Goal: Task Accomplishment & Management: Complete application form

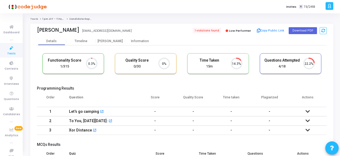
scroll to position [11, 13]
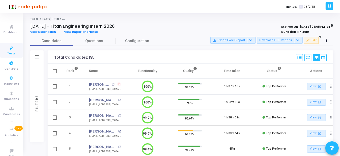
click at [8, 52] on span "Tests" at bounding box center [11, 54] width 8 height 5
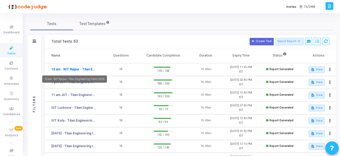
click at [72, 71] on link "10 am - NIT Raipur - Titan Engineering Intern 2026" at bounding box center [73, 69] width 44 height 5
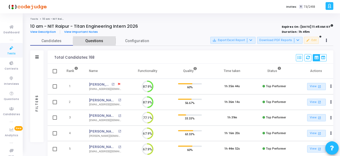
click at [94, 39] on span "Questions" at bounding box center [94, 41] width 43 height 6
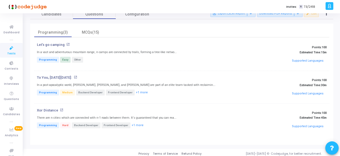
click at [11, 50] on icon at bounding box center [11, 48] width 11 height 7
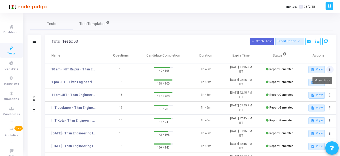
click at [331, 69] on button at bounding box center [329, 69] width 7 height 7
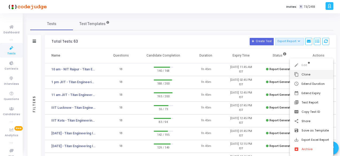
click at [303, 74] on button "content_copy Clone" at bounding box center [312, 74] width 44 height 9
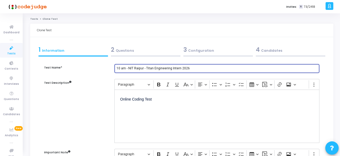
click at [145, 69] on input "10 am - NIT Raipur - Titan Engineering Intern 2026" at bounding box center [217, 69] width 201 height 4
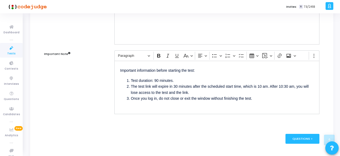
scroll to position [107, 0]
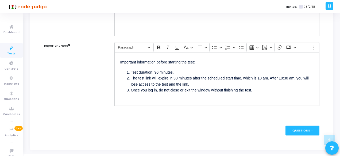
type input "Titan Engineering Intern 2026"
click at [260, 76] on li "The test link will expire in 30 minutes after the scheduled start time, which i…" at bounding box center [222, 81] width 183 height 12
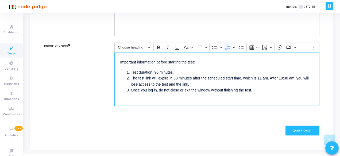
click at [283, 77] on li "The test link will expire in 30 minutes after the scheduled start time, which i…" at bounding box center [222, 81] width 183 height 12
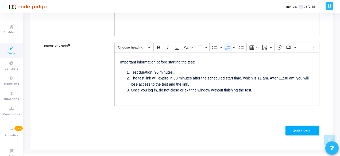
click at [304, 127] on div "Questions >" at bounding box center [302, 131] width 34 height 10
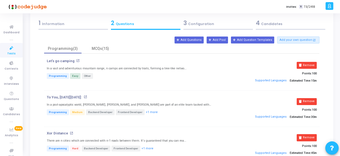
scroll to position [53, 0]
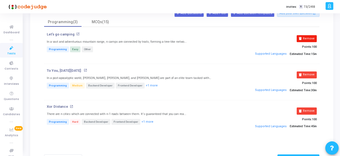
click at [306, 40] on button "Remove" at bounding box center [307, 38] width 20 height 7
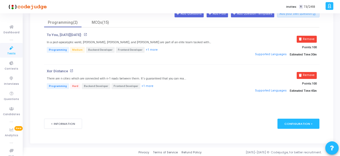
click at [306, 40] on button "Remove" at bounding box center [307, 39] width 20 height 7
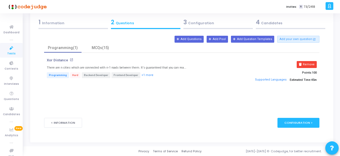
scroll to position [27, 0]
click at [307, 64] on button "Remove" at bounding box center [307, 64] width 20 height 7
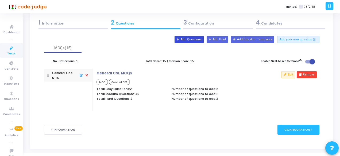
click at [201, 40] on button "Add Questions" at bounding box center [189, 39] width 29 height 7
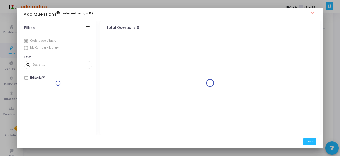
scroll to position [0, 0]
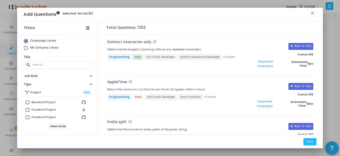
click at [25, 49] on span "Select Library" at bounding box center [26, 48] width 4 height 4
click at [25, 49] on input "My Company Library" at bounding box center [26, 48] width 4 height 4
radio input "true"
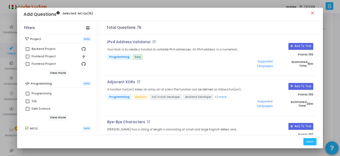
scroll to position [80, 0]
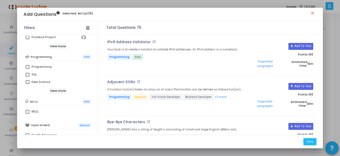
click at [26, 66] on span at bounding box center [28, 67] width 4 height 4
click at [27, 69] on input "Programming" at bounding box center [27, 69] width 0 height 0
checkbox input "true"
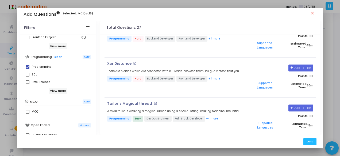
scroll to position [924, 0]
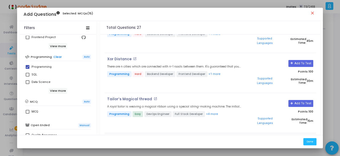
click at [294, 140] on button "Add To Test" at bounding box center [300, 143] width 25 height 7
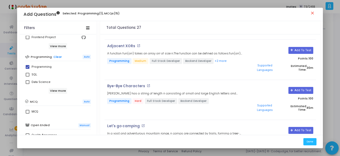
scroll to position [15, 0]
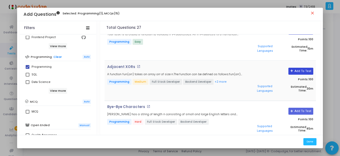
click at [300, 68] on button "Add To Test" at bounding box center [300, 71] width 25 height 7
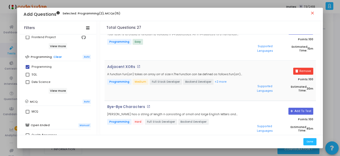
scroll to position [42, 0]
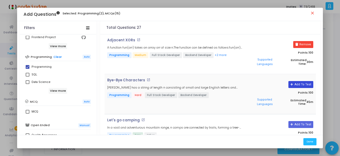
click at [294, 81] on button "Add To Test" at bounding box center [300, 84] width 25 height 7
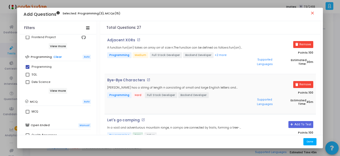
click at [314, 140] on button "Done" at bounding box center [309, 141] width 13 height 7
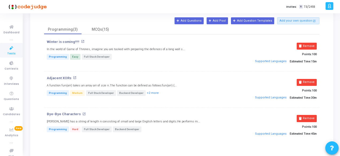
scroll to position [0, 0]
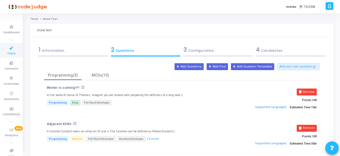
click at [207, 51] on div "3 Configuration" at bounding box center [218, 49] width 70 height 9
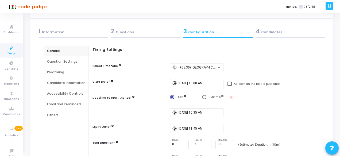
scroll to position [27, 0]
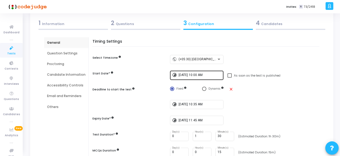
click at [197, 75] on input "9/23/2025, 10:00 AM" at bounding box center [200, 76] width 43 height 4
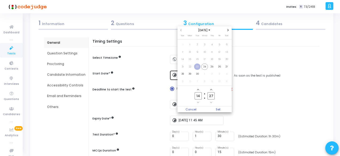
scroll to position [0, 0]
click at [211, 67] on span "25" at bounding box center [212, 67] width 7 height 7
click at [200, 96] on input "14" at bounding box center [198, 95] width 7 height 7
type input "1"
type input "11"
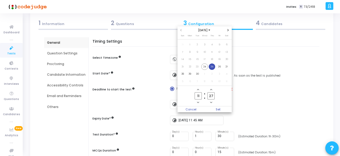
click at [214, 96] on input "27" at bounding box center [210, 95] width 7 height 7
type input "2"
type input "00"
click at [219, 109] on span "Set" at bounding box center [218, 110] width 27 height 6
type input "9/25/2025, 11:00 AM"
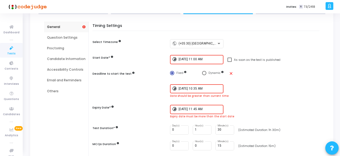
scroll to position [53, 0]
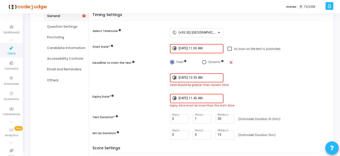
click at [190, 79] on input "9/23/2025, 10:35 AM" at bounding box center [200, 78] width 43 height 4
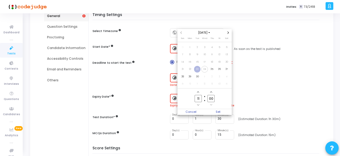
scroll to position [0, 0]
click at [158, 72] on div at bounding box center [170, 78] width 340 height 156
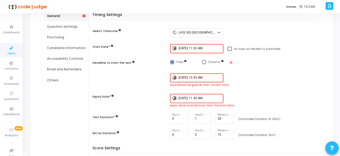
click at [198, 49] on input "9/25/2025, 11:00 AM" at bounding box center [200, 49] width 43 height 4
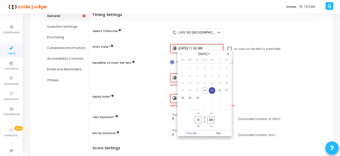
scroll to position [0, 0]
click at [199, 119] on input "11" at bounding box center [198, 120] width 7 height 7
type input "10"
click at [214, 120] on input "00" at bounding box center [210, 120] width 7 height 7
type input "0"
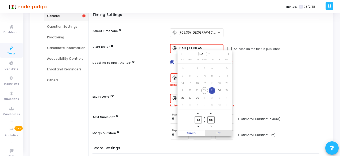
type input "50"
click at [217, 135] on span "Set" at bounding box center [218, 134] width 27 height 6
type input "9/25/2025, 10:50 AM"
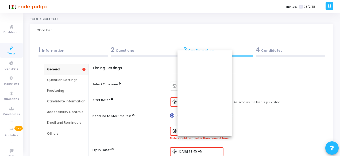
scroll to position [53, 0]
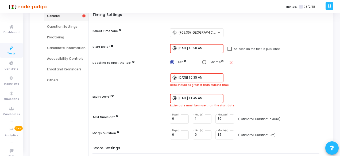
click at [190, 78] on input "9/23/2025, 10:35 AM" at bounding box center [200, 78] width 43 height 4
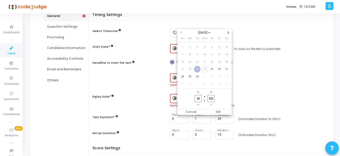
click at [200, 100] on input "10" at bounding box center [198, 98] width 7 height 7
type input "11"
click at [213, 98] on input "50" at bounding box center [210, 98] width 7 height 7
type input "5"
type input "30"
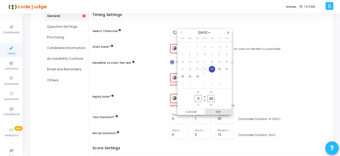
click at [222, 110] on span "Set" at bounding box center [218, 112] width 27 height 6
type input "9/25/2025, 11:30 AM"
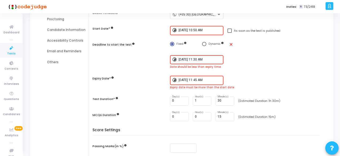
scroll to position [80, 0]
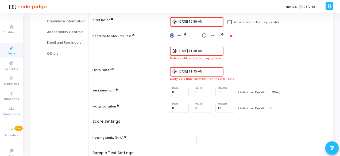
click at [188, 71] on input "9/23/2025, 11:45 AM" at bounding box center [200, 72] width 43 height 4
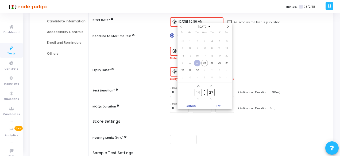
scroll to position [0, 0]
click at [205, 63] on span "24" at bounding box center [204, 63] width 7 height 7
click at [212, 63] on span "25" at bounding box center [212, 63] width 7 height 7
click at [200, 92] on input "14" at bounding box center [198, 92] width 7 height 7
type input "12"
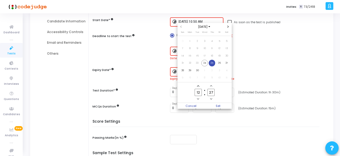
click at [211, 92] on input "27" at bounding box center [210, 92] width 7 height 7
type input "2"
type input "45"
click at [220, 106] on span "Set" at bounding box center [218, 106] width 27 height 6
type input "9/25/2025, 12:45 PM"
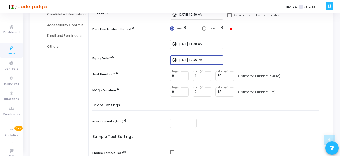
scroll to position [146, 0]
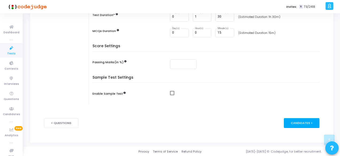
click at [295, 123] on div "Candidates >" at bounding box center [302, 123] width 36 height 10
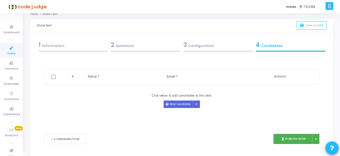
scroll to position [0, 0]
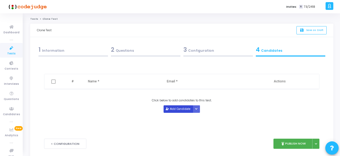
click at [179, 108] on button "Add Candidate" at bounding box center [178, 109] width 29 height 7
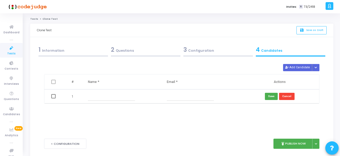
click at [98, 100] on input "text" at bounding box center [111, 96] width 47 height 9
paste input "ByeBye Characters"
type input "B"
type input "Akanksha Roy"
click at [174, 96] on input "text" at bounding box center [190, 96] width 47 height 9
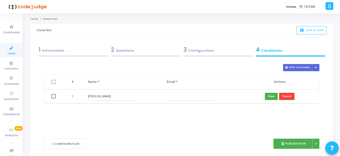
paste input "akankshar610@gmail.com"
type input "akankshar610@gmail.com"
click at [273, 95] on button "Save" at bounding box center [271, 96] width 13 height 7
click at [291, 69] on button "Add Candidate" at bounding box center [297, 67] width 29 height 7
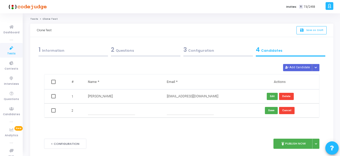
click at [113, 113] on input "text" at bounding box center [111, 110] width 47 height 9
paste input "Pushkar Gupta"
type input "Pushkar Gupta"
click at [177, 115] on input "text" at bounding box center [190, 110] width 47 height 9
paste input "guptapushkar86@gmail.com"
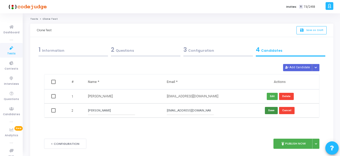
type input "guptapushkar86@gmail.com"
click at [274, 110] on button "Save" at bounding box center [271, 110] width 13 height 7
click at [293, 69] on button "Add Candidate" at bounding box center [297, 67] width 29 height 7
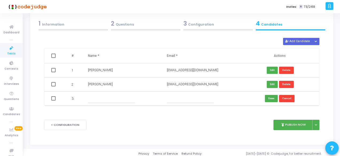
scroll to position [27, 0]
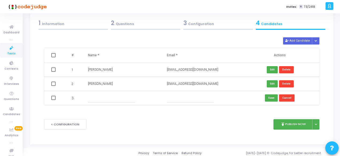
click at [109, 97] on input "text" at bounding box center [111, 98] width 47 height 9
paste input "Aditya Bhardwa"
type input "Aditya Bhardwaj"
click at [180, 99] on input "text" at bounding box center [190, 98] width 47 height 9
paste input "bhardwajaditya9009@gmail.com"
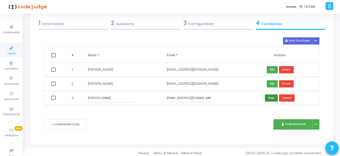
type input "bhardwajaditya9009@gmail.com"
click at [272, 95] on button "Save" at bounding box center [271, 98] width 13 height 7
click at [318, 123] on button at bounding box center [315, 124] width 7 height 10
click at [298, 136] on button "Publish Later" at bounding box center [298, 137] width 41 height 9
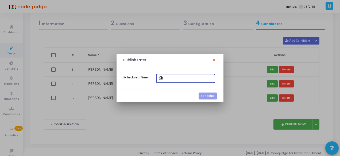
click at [160, 78] on mat-icon "timelapse" at bounding box center [162, 79] width 6 height 6
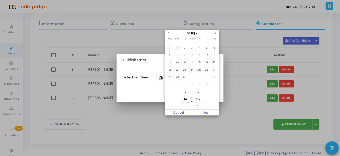
click at [200, 71] on span "25" at bounding box center [199, 70] width 7 height 7
click at [187, 98] on input "14" at bounding box center [185, 99] width 7 height 7
type input "10"
click at [201, 99] on input "32" at bounding box center [198, 99] width 7 height 7
type input "3"
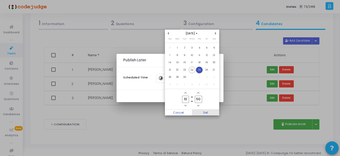
type input "50"
click at [208, 112] on span "Set" at bounding box center [205, 113] width 27 height 6
type input "9/25/2025, 10:50 AM"
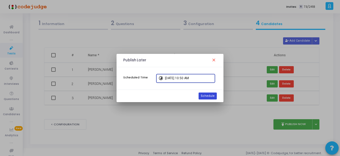
click at [208, 94] on button "Schedule" at bounding box center [208, 96] width 18 height 7
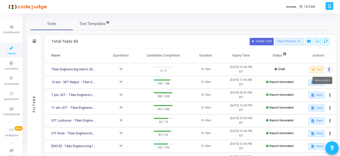
click at [328, 69] on button at bounding box center [329, 69] width 7 height 7
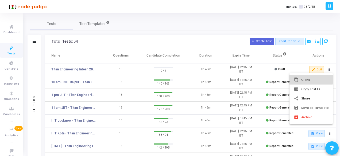
click at [305, 78] on button "content_copy Clone" at bounding box center [310, 79] width 43 height 9
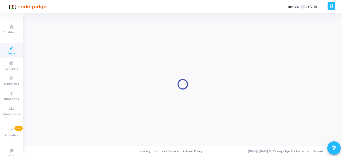
type input "Titan Engineering Intern 2026"
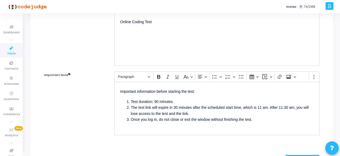
scroll to position [80, 0]
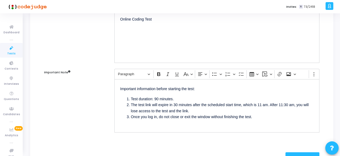
click at [264, 104] on li "The test link will expire in 30 minutes after the scheduled start time, which i…" at bounding box center [222, 108] width 183 height 12
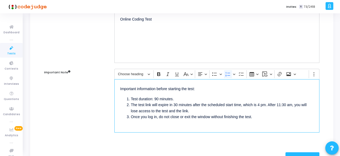
click at [289, 104] on li "The test link will expire in 30 minutes after the scheduled start time, which i…" at bounding box center [222, 108] width 183 height 12
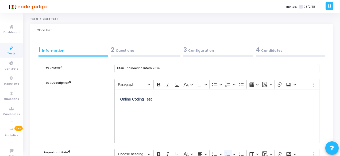
click at [129, 50] on div "2 Questions" at bounding box center [146, 49] width 70 height 9
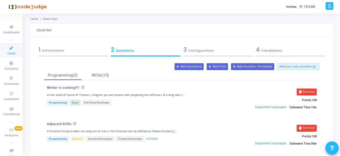
click at [199, 49] on div "3 Configuration" at bounding box center [218, 49] width 70 height 9
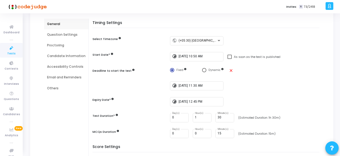
scroll to position [53, 0]
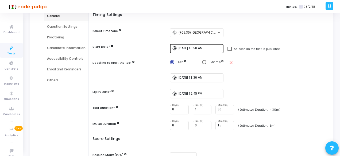
click at [202, 45] on div "9/25/2025, 10:50 AM" at bounding box center [200, 49] width 43 height 10
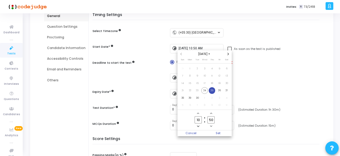
click at [200, 121] on input "10" at bounding box center [198, 120] width 7 height 7
type input "1"
type input "16"
click at [214, 120] on input "50" at bounding box center [210, 120] width 7 height 7
type input "5"
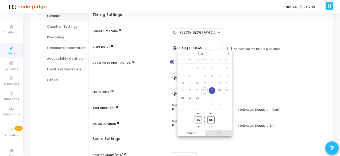
type input "00"
click at [219, 132] on span "Set" at bounding box center [218, 134] width 27 height 6
type input "9/25/2025, 4:00 PM"
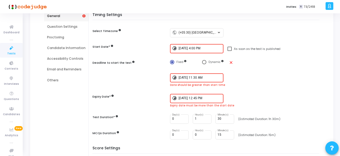
click at [200, 78] on input "9/25/2025, 11:30 AM" at bounding box center [200, 78] width 43 height 4
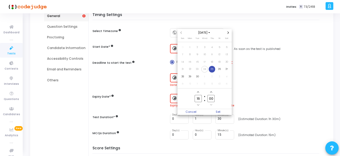
scroll to position [0, 0]
click at [213, 71] on span "25" at bounding box center [212, 69] width 7 height 7
click at [214, 99] on input "00" at bounding box center [210, 98] width 7 height 7
type input "0"
type input "30"
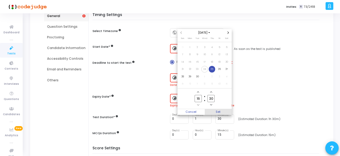
click at [223, 113] on span "Set" at bounding box center [218, 112] width 27 height 6
type input "9/25/2025, 4:30 PM"
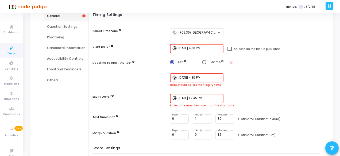
click at [207, 49] on input "9/25/2025, 4:00 PM" at bounding box center [200, 49] width 43 height 4
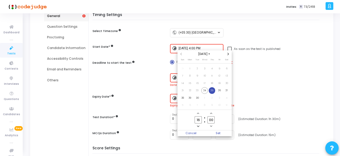
scroll to position [0, 0]
click at [200, 119] on input "16" at bounding box center [198, 120] width 7 height 7
type input "15"
drag, startPoint x: 212, startPoint y: 119, endPoint x: 214, endPoint y: 122, distance: 3.0
click at [212, 119] on input "00" at bounding box center [210, 120] width 7 height 7
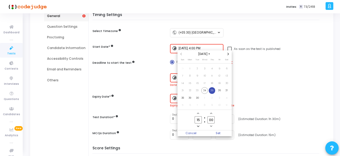
type input "0"
type input "50"
click at [223, 134] on span "Set" at bounding box center [218, 134] width 27 height 6
type input "9/25/2025, 3:50 PM"
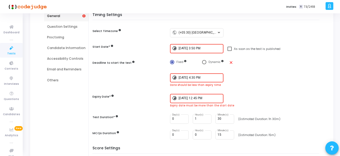
click at [201, 99] on input "9/25/2025, 12:45 PM" at bounding box center [200, 99] width 43 height 4
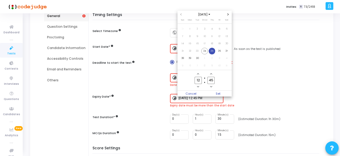
click at [199, 81] on input "12" at bounding box center [198, 80] width 7 height 7
type input "1"
type input "17"
click at [216, 92] on span "Set" at bounding box center [218, 94] width 27 height 6
type input "9/25/2025, 5:45 PM"
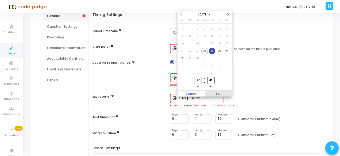
scroll to position [53, 0]
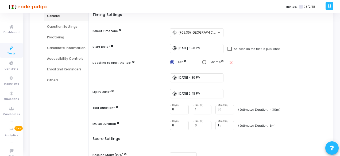
click at [261, 90] on div "timelapse 9/25/2025, 5:45 PM" at bounding box center [246, 93] width 152 height 9
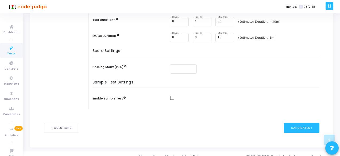
scroll to position [146, 0]
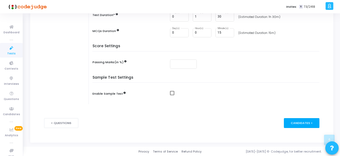
click at [298, 123] on div "Candidates >" at bounding box center [302, 123] width 36 height 10
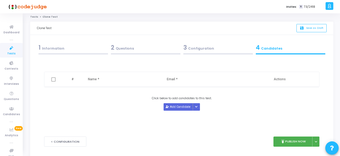
scroll to position [0, 0]
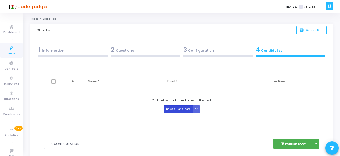
click at [179, 108] on button "Add Candidate" at bounding box center [178, 109] width 29 height 7
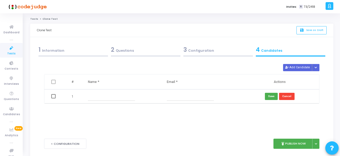
click at [103, 97] on input "text" at bounding box center [111, 96] width 47 height 9
click at [167, 99] on input "text" at bounding box center [190, 96] width 47 height 9
paste input "srepuriya24@gmail.com"
type input "srepuriya24@gmail.com"
click at [113, 99] on input "text" at bounding box center [111, 96] width 47 height 9
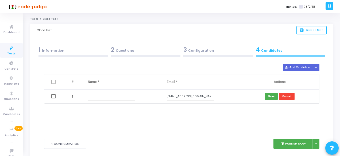
paste input "Sahil Repuriya"
type input "Sahil Repuriya"
click at [268, 95] on button "Save" at bounding box center [271, 96] width 13 height 7
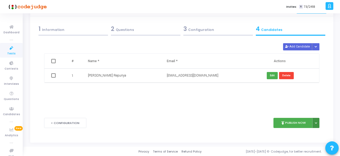
click at [316, 122] on icon at bounding box center [316, 123] width 2 height 3
click at [305, 133] on button "Publish Later" at bounding box center [298, 135] width 41 height 9
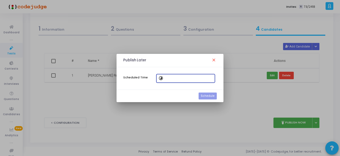
click at [161, 79] on mat-icon "timelapse" at bounding box center [162, 79] width 6 height 6
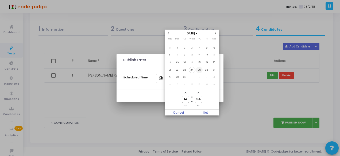
click at [199, 70] on span "25" at bounding box center [199, 70] width 7 height 7
click at [189, 99] on input "14" at bounding box center [185, 99] width 7 height 7
type input "15"
click at [201, 97] on input "34" at bounding box center [198, 99] width 7 height 7
type input "3"
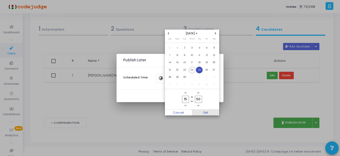
type input "50"
click at [205, 111] on span "Set" at bounding box center [205, 113] width 27 height 6
type input "9/25/2025, 3:50 PM"
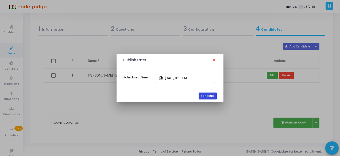
click at [209, 99] on button "Schedule" at bounding box center [208, 96] width 18 height 7
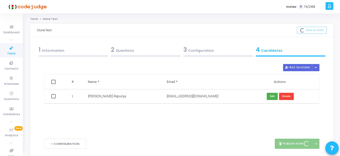
scroll to position [21, 0]
